Goal: Transaction & Acquisition: Obtain resource

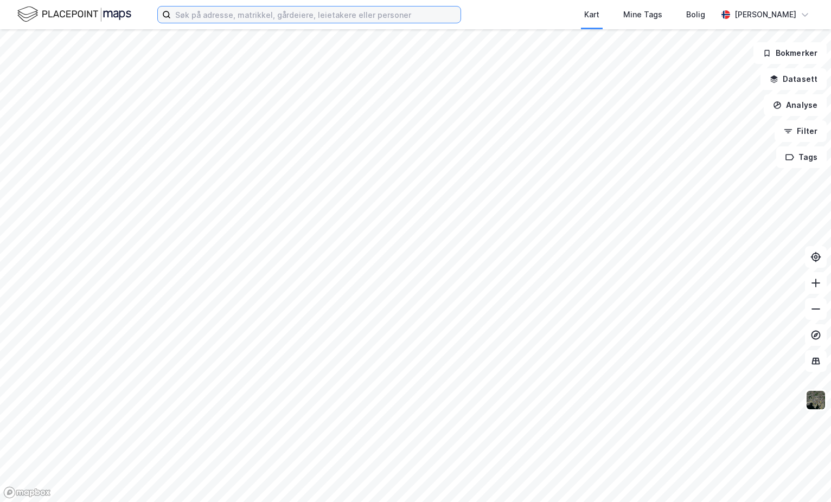
click at [244, 18] on input at bounding box center [316, 15] width 290 height 16
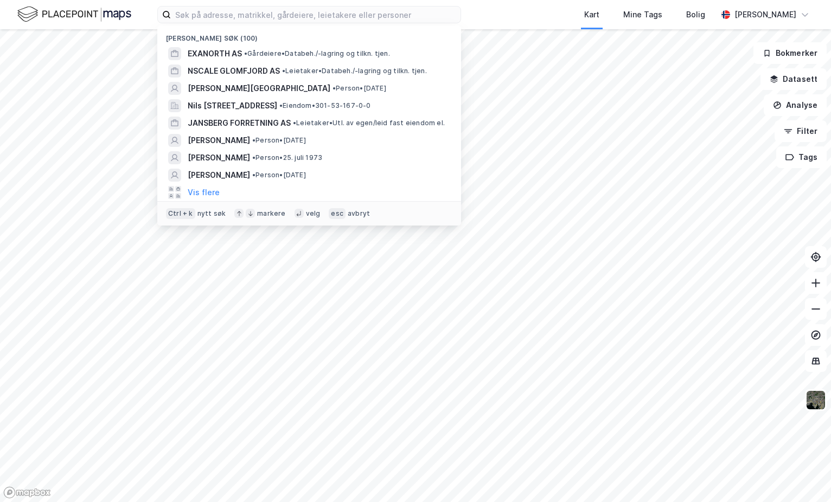
click at [227, 56] on span "EXANORTH AS" at bounding box center [215, 53] width 54 height 13
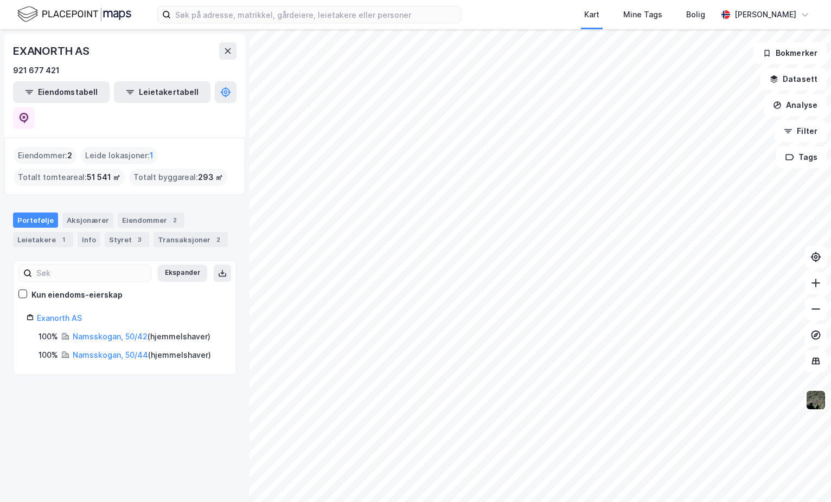
click at [115, 332] on link "Namsskogan, 50/42" at bounding box center [110, 336] width 75 height 9
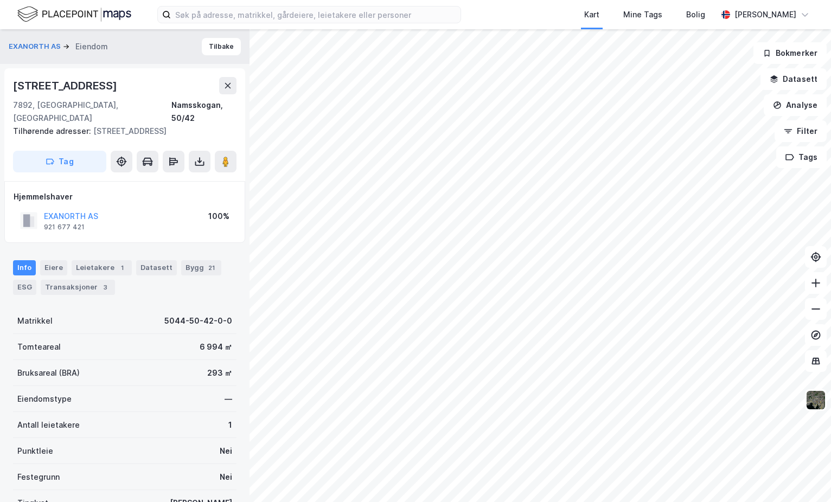
click at [203, 165] on icon at bounding box center [199, 164] width 9 height 4
click at [184, 184] on div "Last ned grunnbok" at bounding box center [153, 183] width 116 height 17
